Goal: Find specific page/section: Find specific page/section

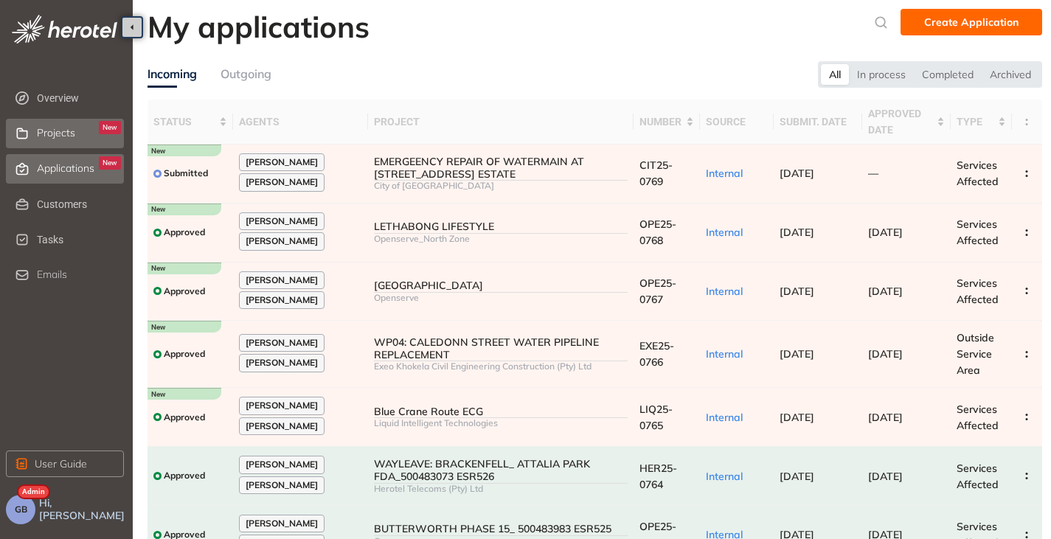
click at [75, 134] on div "Projects New" at bounding box center [79, 133] width 84 height 25
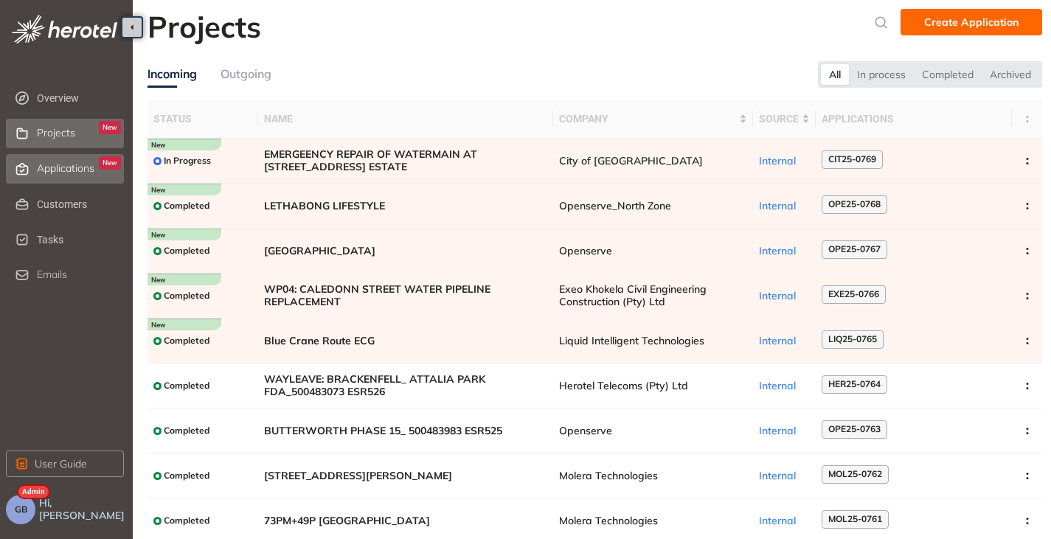
click at [48, 175] on div "Applications New" at bounding box center [79, 168] width 84 height 25
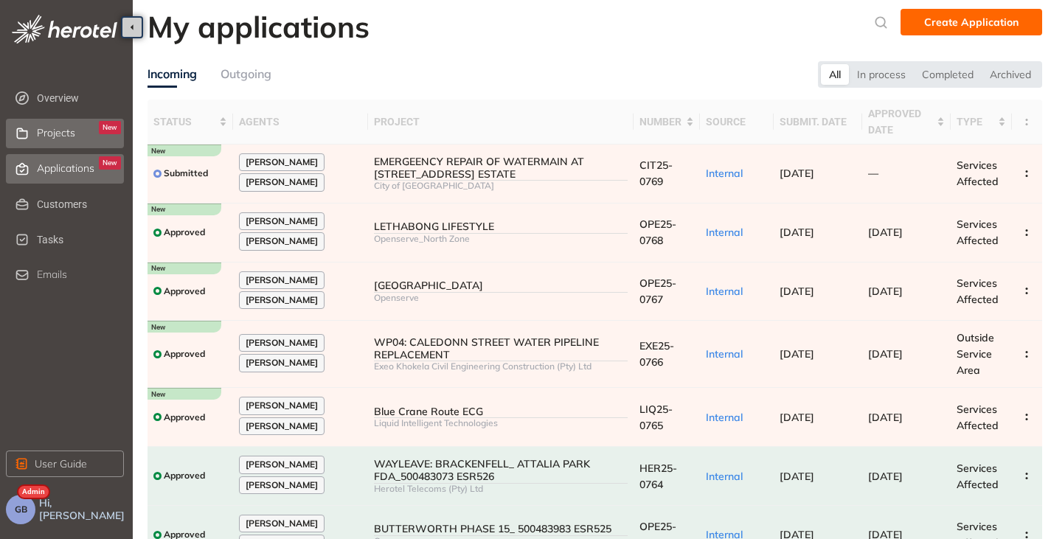
click at [49, 137] on span "Projects" at bounding box center [56, 133] width 38 height 13
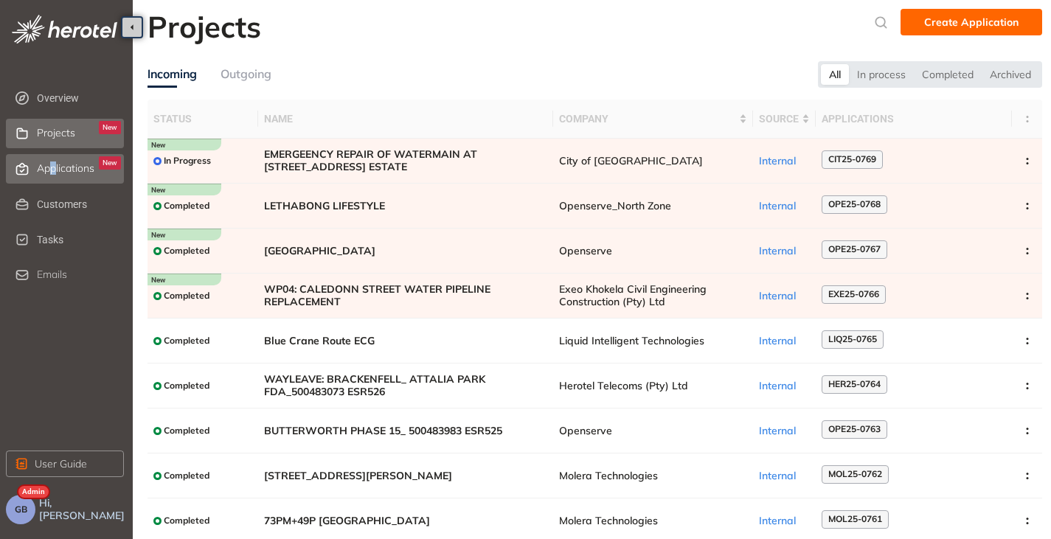
click at [55, 172] on span "Applications" at bounding box center [66, 168] width 58 height 13
